Goal: Find specific page/section: Find specific page/section

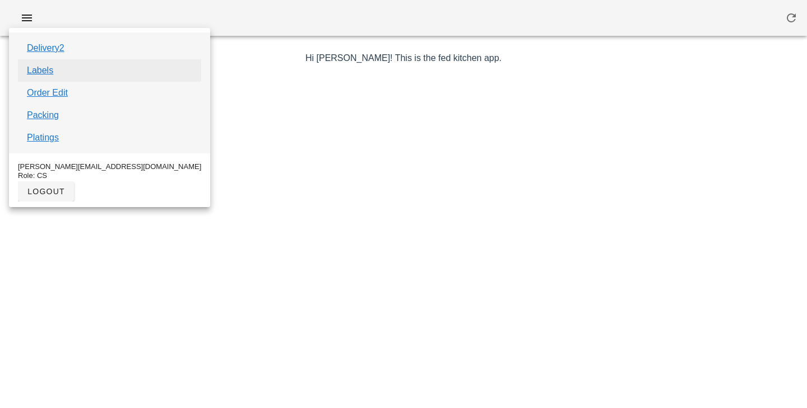
click at [49, 69] on link "Labels" at bounding box center [40, 70] width 26 height 13
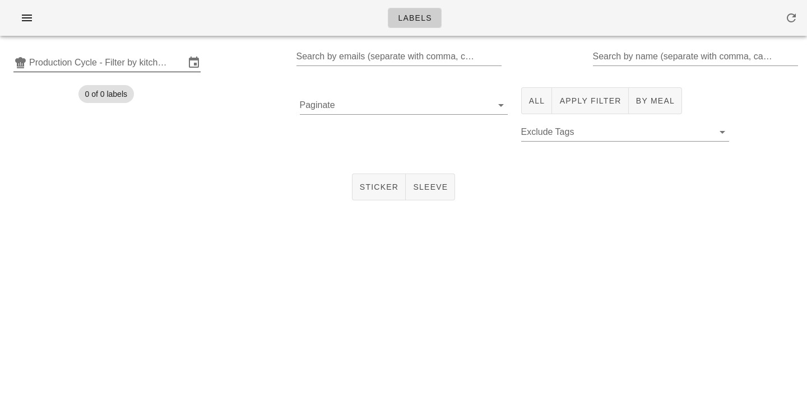
click at [69, 68] on input "Production Cycle - Filter by kitchen production schedules" at bounding box center [107, 63] width 156 height 18
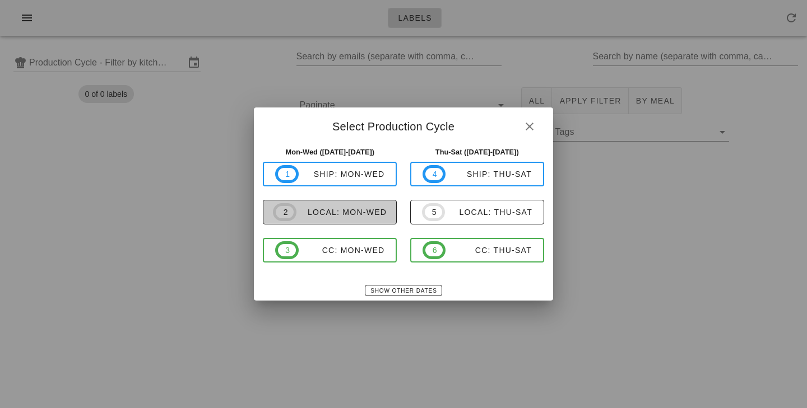
click at [315, 206] on span "2 local: Mon-Wed" at bounding box center [330, 212] width 114 height 18
type input "local: Mon-Wed (Sep 29-Oct 1)"
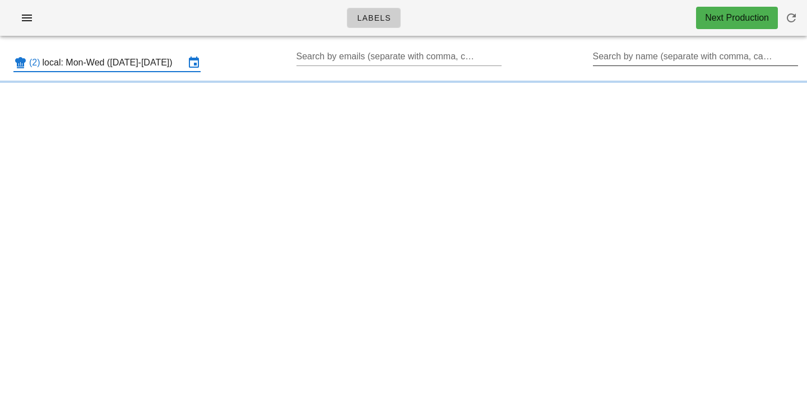
click at [622, 65] on input "Search by name (separate with comma, can be partial)" at bounding box center [694, 57] width 203 height 18
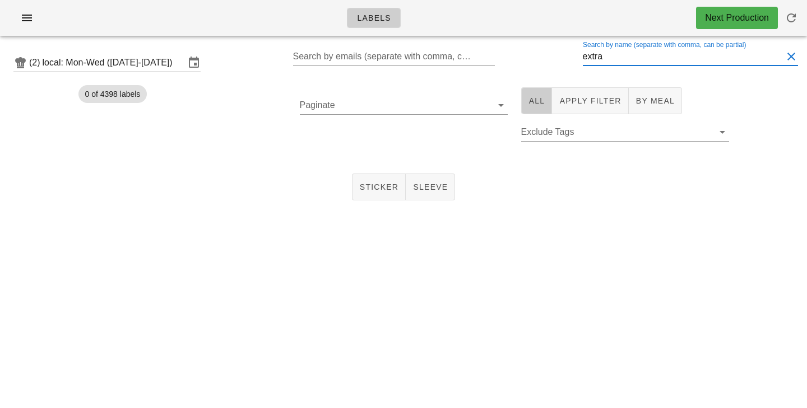
click at [535, 106] on button "All" at bounding box center [536, 100] width 31 height 27
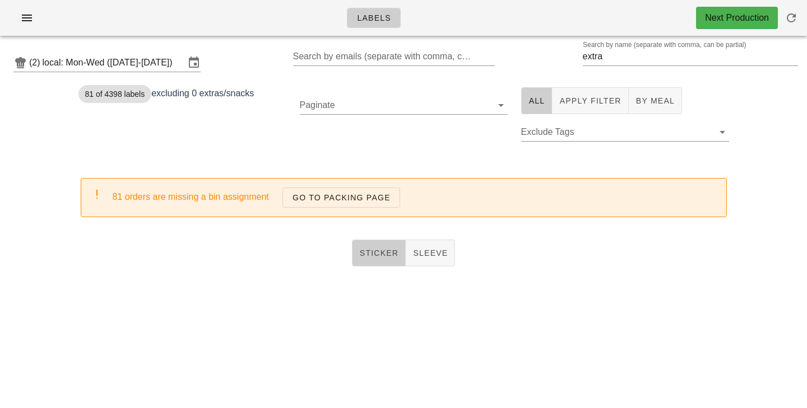
click at [380, 249] on span "Sticker" at bounding box center [379, 253] width 40 height 9
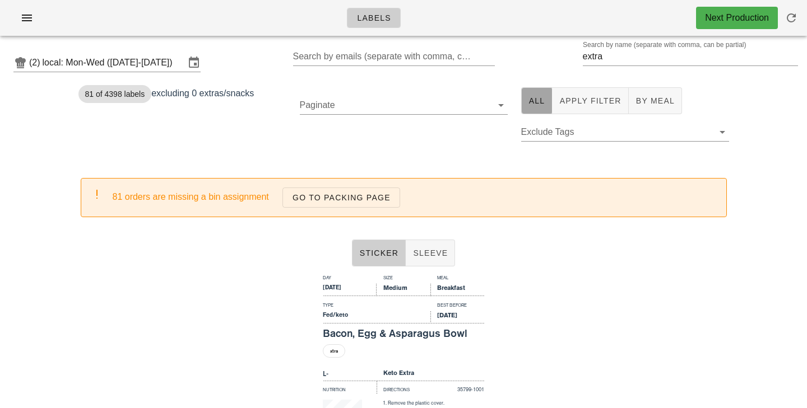
click at [533, 104] on span "All" at bounding box center [536, 100] width 17 height 9
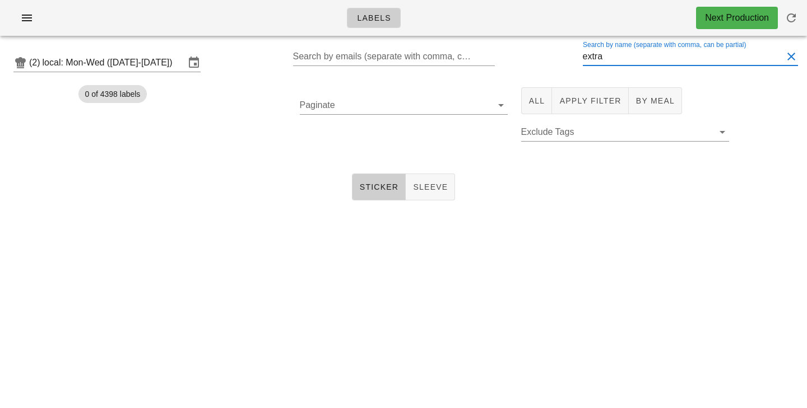
drag, startPoint x: 625, startPoint y: 63, endPoint x: 484, endPoint y: 63, distance: 140.6
click at [583, 63] on input "extra" at bounding box center [683, 57] width 200 height 18
type input "e"
click at [353, 206] on div "(2) local: Mon-Wed (Sep 29-Oct 1) Search by emails (separate with comma, can be…" at bounding box center [403, 136] width 807 height 183
click at [355, 198] on button "Sticker" at bounding box center [379, 187] width 54 height 27
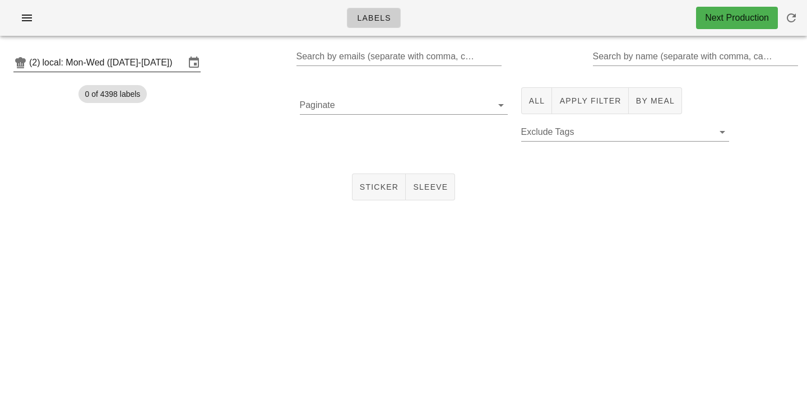
click at [156, 69] on input "local: Mon-Wed (Sep 29-Oct 1)" at bounding box center [114, 63] width 142 height 18
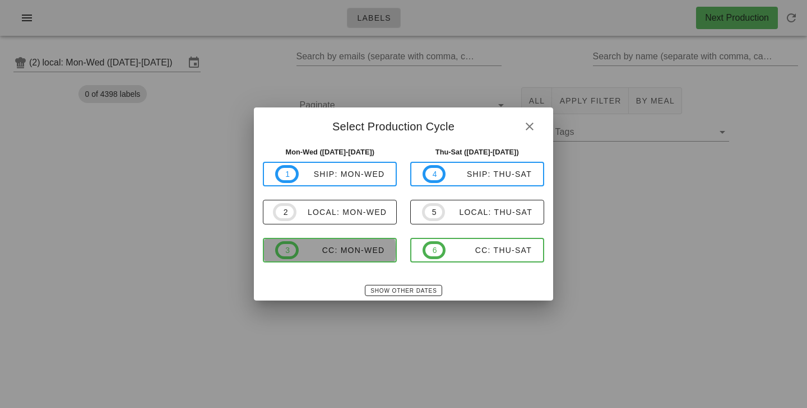
click at [327, 244] on span "3 CC: Mon-Wed" at bounding box center [329, 250] width 109 height 18
type input "CC: Mon-Wed (Sep 29-Oct 1)"
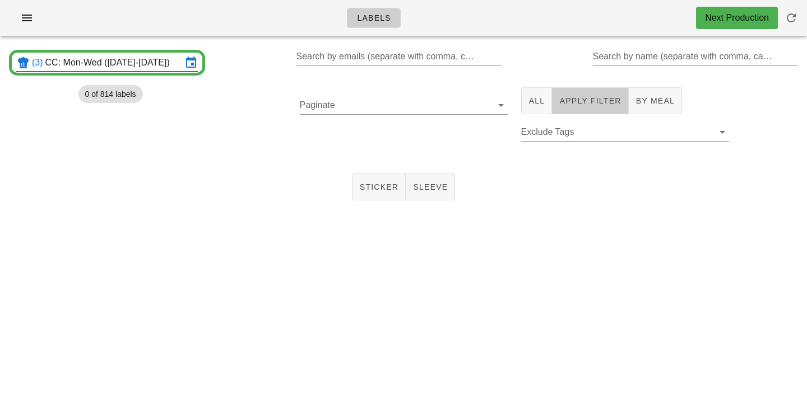
click at [586, 109] on button "Apply Filter" at bounding box center [590, 100] width 76 height 27
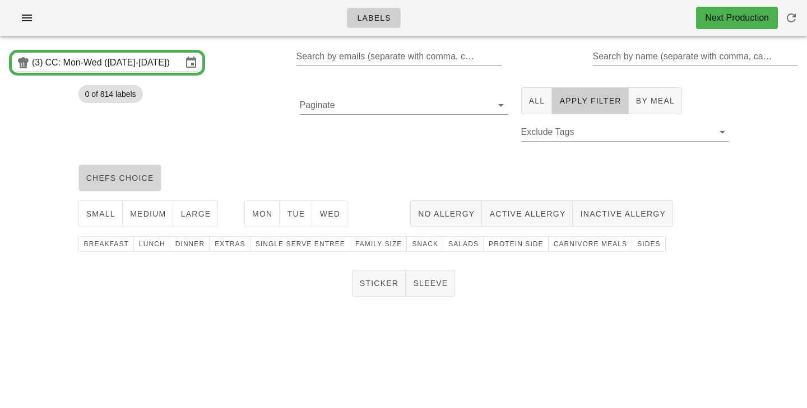
click at [141, 183] on span "chefs choice" at bounding box center [120, 178] width 68 height 9
click at [149, 207] on button "medium" at bounding box center [148, 214] width 51 height 27
click at [270, 218] on span "Mon" at bounding box center [261, 213] width 21 height 9
click at [311, 217] on button "Tue" at bounding box center [295, 214] width 32 height 27
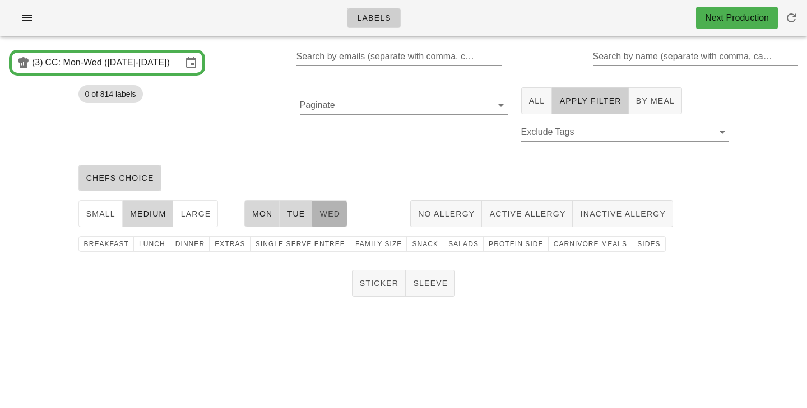
click at [341, 216] on button "Wed" at bounding box center [329, 214] width 35 height 27
click at [637, 249] on button "Sides" at bounding box center [648, 244] width 33 height 16
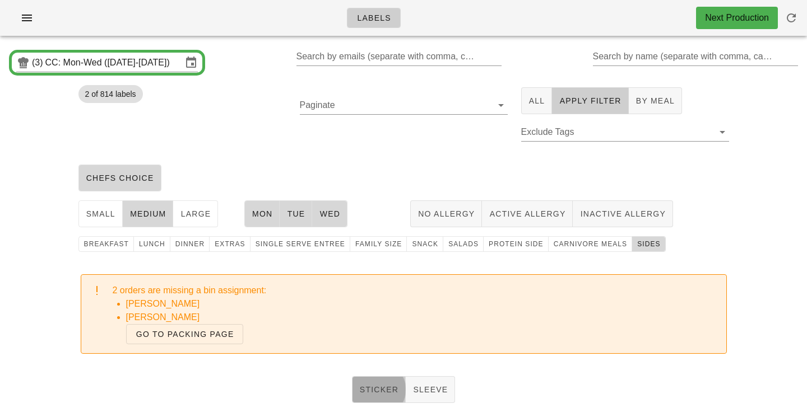
click at [380, 388] on span "Sticker" at bounding box center [379, 389] width 40 height 9
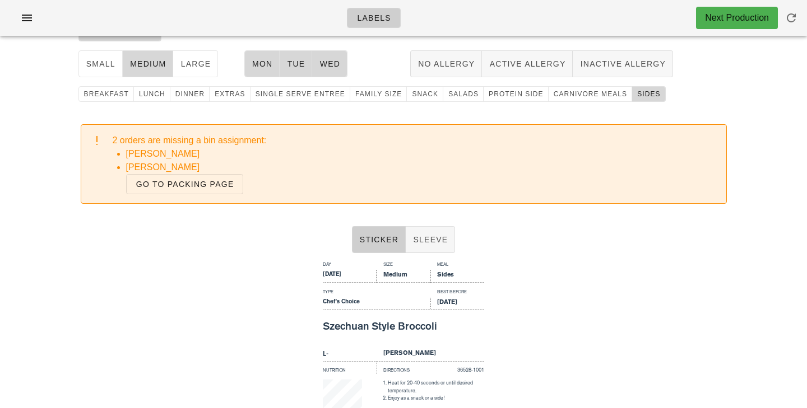
scroll to position [99, 0]
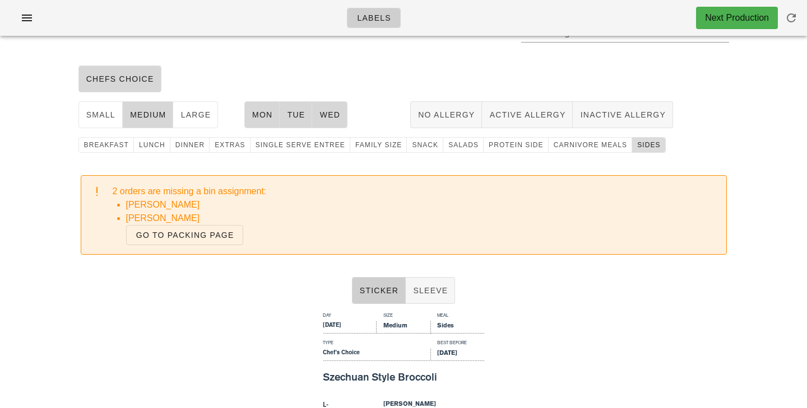
click at [636, 142] on span "Sides" at bounding box center [648, 145] width 24 height 8
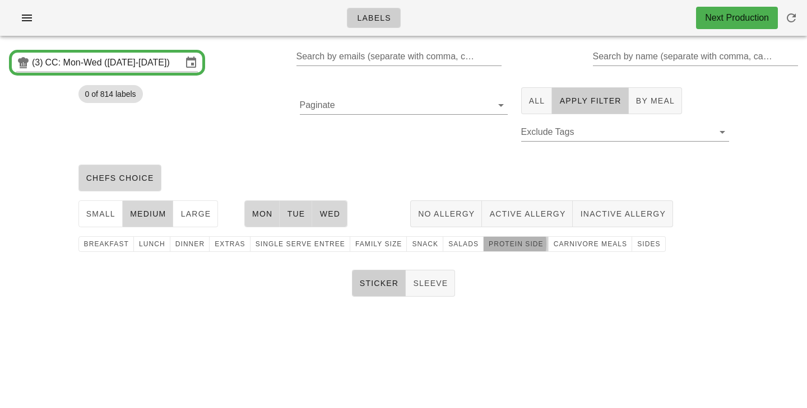
click at [505, 245] on span "protein side" at bounding box center [515, 244] width 55 height 8
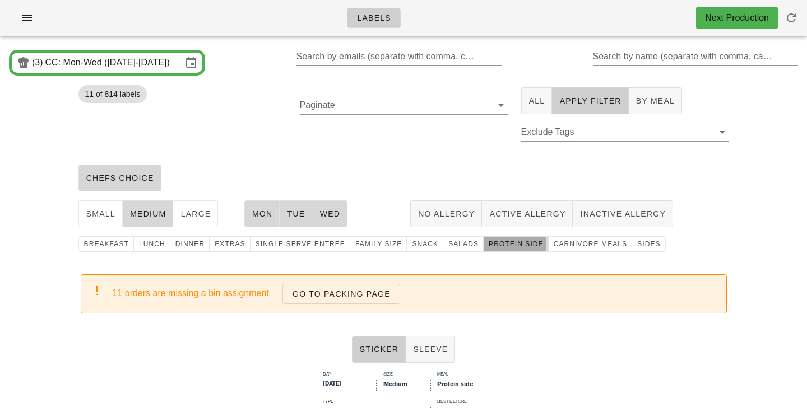
click at [502, 248] on span "protein side" at bounding box center [515, 244] width 55 height 8
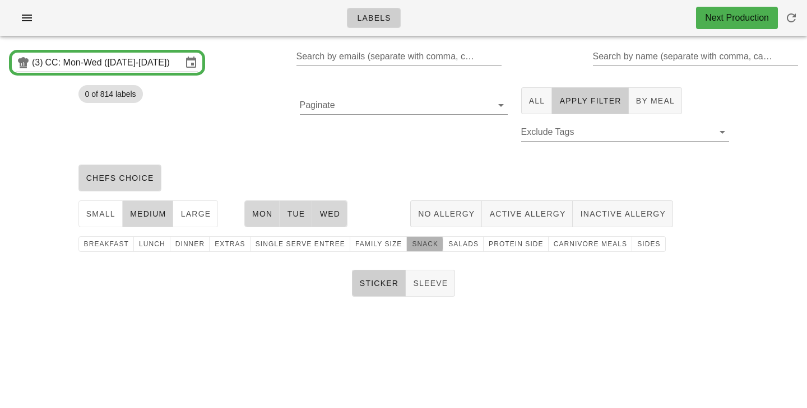
click at [416, 249] on button "snack" at bounding box center [425, 244] width 36 height 16
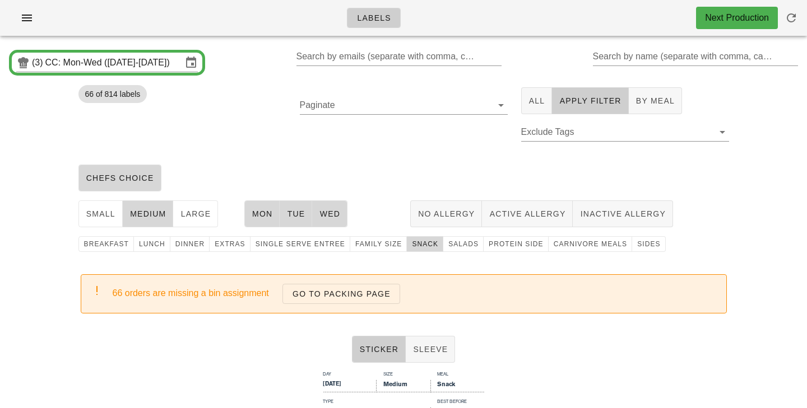
click at [416, 162] on div "chefs choice" at bounding box center [404, 178] width 664 height 36
click at [411, 150] on div "Paginate" at bounding box center [403, 121] width 221 height 80
click at [411, 248] on span "snack" at bounding box center [424, 244] width 27 height 8
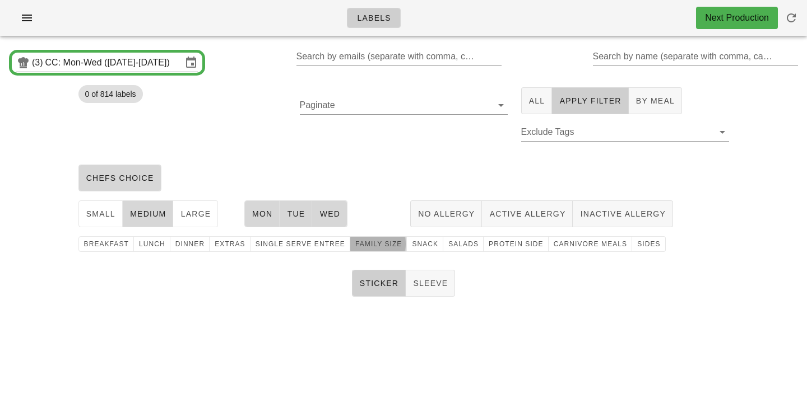
click at [366, 248] on span "family size" at bounding box center [378, 244] width 47 height 8
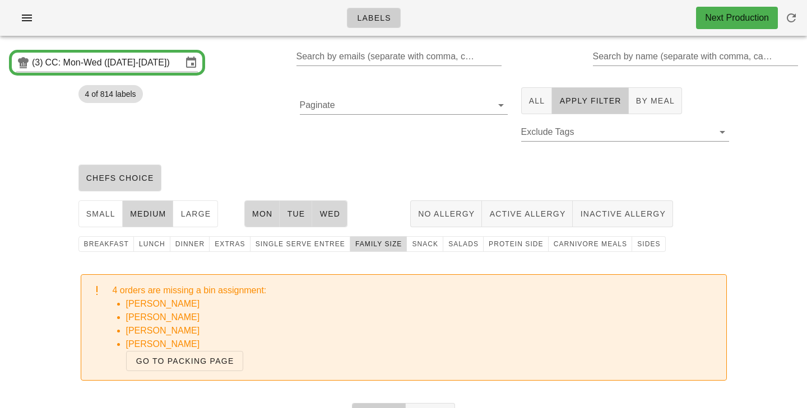
click at [360, 243] on span "family size" at bounding box center [378, 244] width 47 height 8
